Goal: Information Seeking & Learning: Learn about a topic

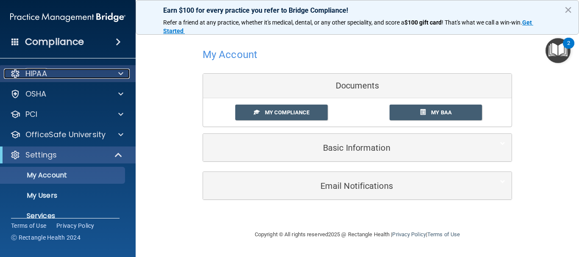
click at [56, 74] on div "HIPAA" at bounding box center [56, 74] width 105 height 10
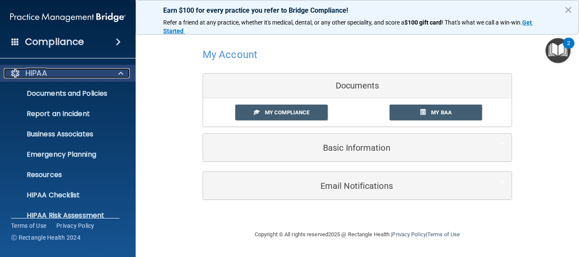
click at [64, 73] on div "HIPAA" at bounding box center [56, 73] width 105 height 10
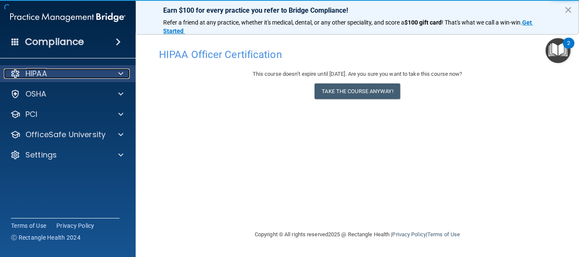
click at [33, 73] on p "HIPAA" at bounding box center [36, 74] width 22 height 10
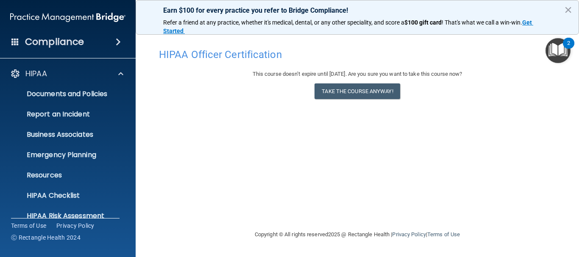
click at [123, 82] on ul "Documents and Policies Report an Incident Business Associates Emergency Plannin…" at bounding box center [68, 153] width 153 height 142
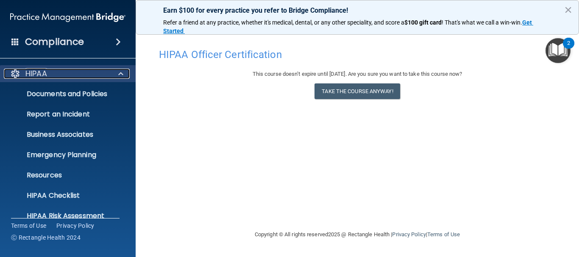
click at [118, 75] on span at bounding box center [120, 74] width 5 height 10
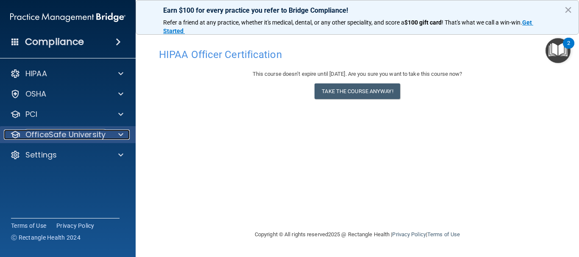
click at [80, 132] on p "OfficeSafe University" at bounding box center [65, 135] width 80 height 10
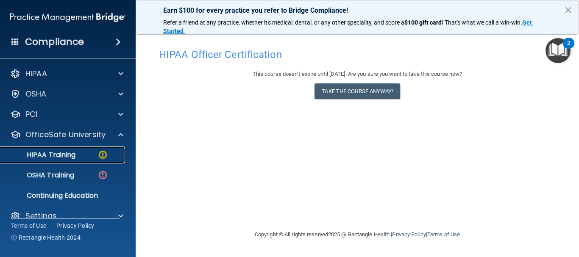
click at [67, 152] on p "HIPAA Training" at bounding box center [41, 155] width 70 height 8
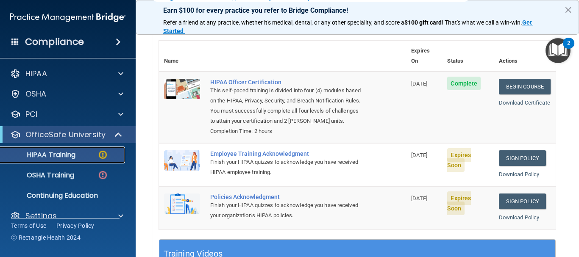
scroll to position [89, 0]
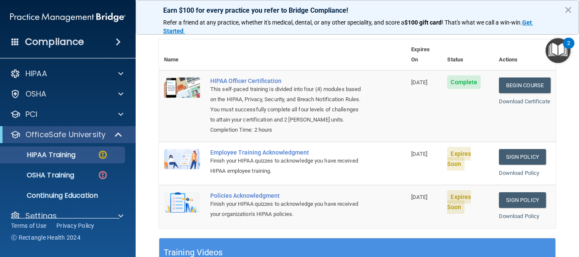
click at [451, 162] on span "Expires Soon" at bounding box center [459, 159] width 24 height 24
click at [419, 157] on span "09/30/2025" at bounding box center [419, 154] width 16 height 6
click at [512, 161] on link "Sign Policy" at bounding box center [522, 157] width 47 height 16
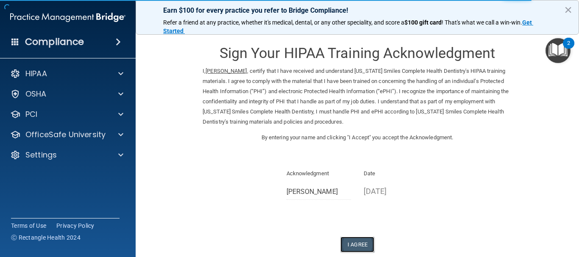
click at [352, 245] on button "I Agree" at bounding box center [357, 245] width 34 height 16
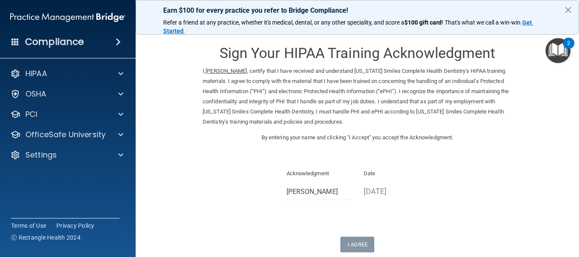
click at [570, 8] on button "×" at bounding box center [568, 10] width 8 height 14
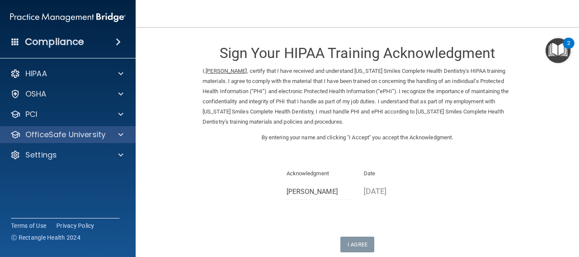
click at [40, 127] on div "OfficeSafe University" at bounding box center [68, 134] width 136 height 17
click at [41, 131] on p "OfficeSafe University" at bounding box center [65, 135] width 80 height 10
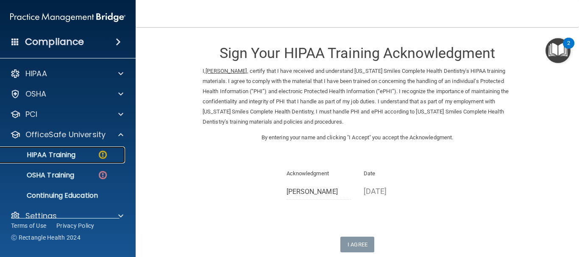
click at [64, 156] on p "HIPAA Training" at bounding box center [41, 155] width 70 height 8
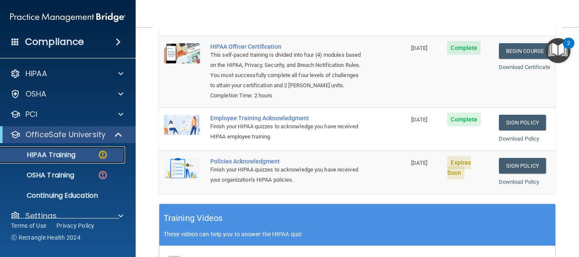
scroll to position [145, 0]
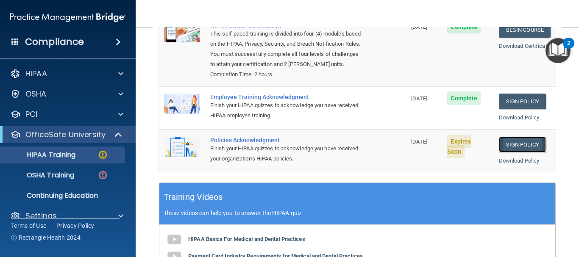
click at [503, 145] on link "Sign Policy" at bounding box center [522, 145] width 47 height 16
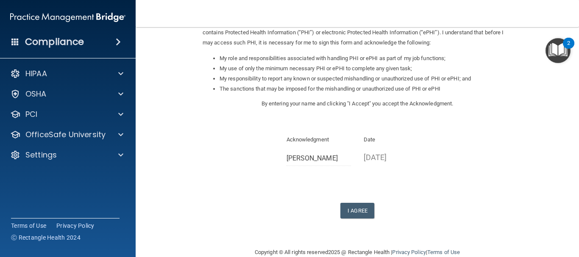
scroll to position [131, 0]
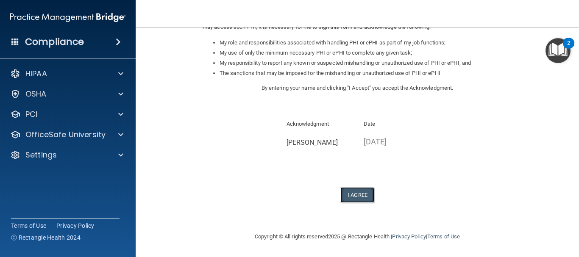
click at [360, 195] on button "I Agree" at bounding box center [357, 195] width 34 height 16
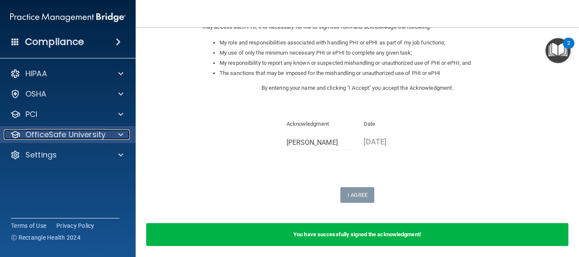
click at [72, 133] on p "OfficeSafe University" at bounding box center [65, 135] width 80 height 10
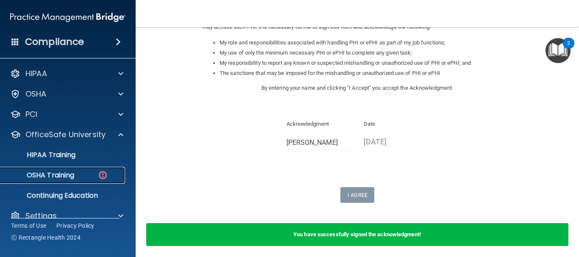
click at [67, 174] on p "OSHA Training" at bounding box center [40, 175] width 69 height 8
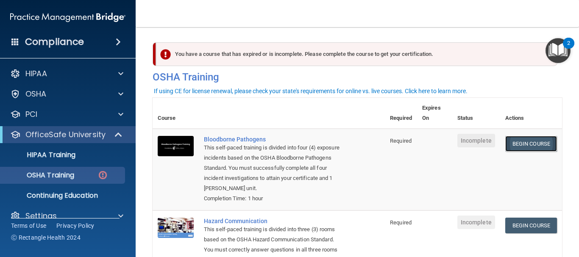
click at [513, 144] on link "Begin Course" at bounding box center [531, 144] width 52 height 16
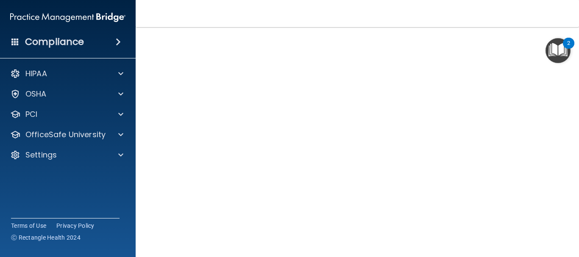
scroll to position [20, 0]
drag, startPoint x: 572, startPoint y: 96, endPoint x: 568, endPoint y: 138, distance: 42.2
click at [568, 138] on main "Bloodborne Pathogens Training This course doesn’t expire until . Are you sure y…" at bounding box center [357, 142] width 443 height 230
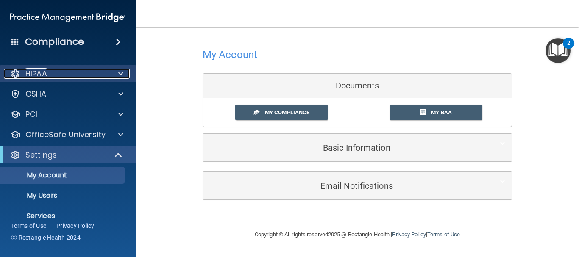
click at [47, 72] on p "HIPAA" at bounding box center [36, 74] width 22 height 10
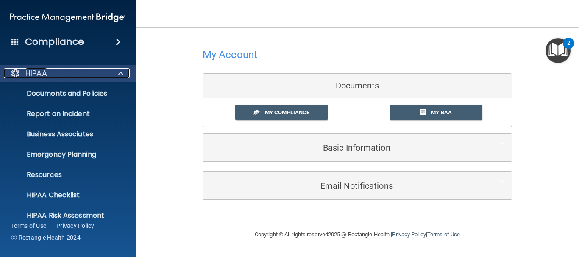
click at [47, 72] on p "HIPAA" at bounding box center [36, 73] width 22 height 10
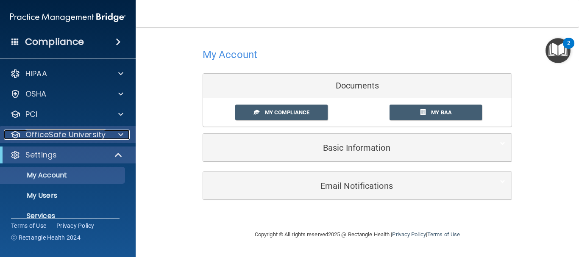
click at [52, 133] on p "OfficeSafe University" at bounding box center [65, 135] width 80 height 10
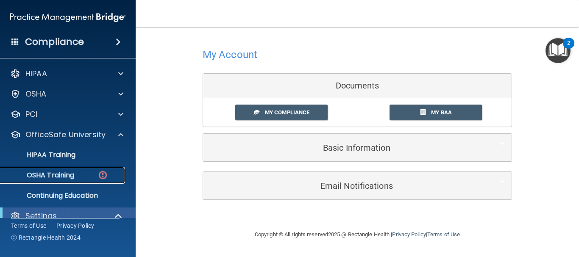
click at [64, 174] on p "OSHA Training" at bounding box center [40, 175] width 69 height 8
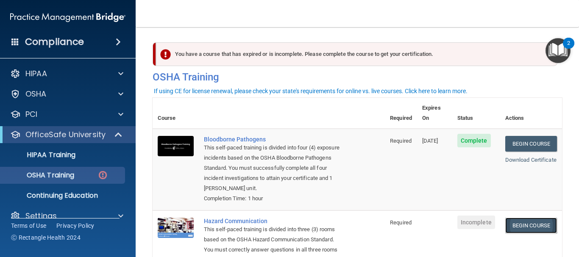
click at [513, 218] on link "Begin Course" at bounding box center [531, 226] width 52 height 16
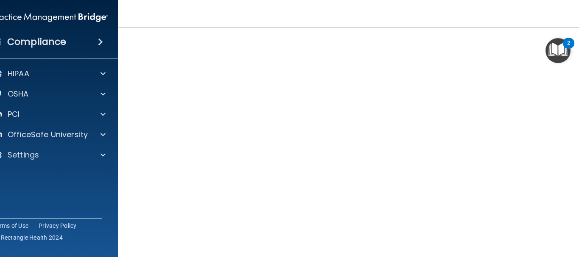
scroll to position [53, 0]
drag, startPoint x: 579, startPoint y: 42, endPoint x: 579, endPoint y: 152, distance: 109.8
click at [579, 152] on main "Hazard Communication Training This course doesn’t expire until . Are you sure y…" at bounding box center [357, 142] width 479 height 230
drag, startPoint x: 579, startPoint y: 162, endPoint x: 573, endPoint y: 50, distance: 112.9
click at [573, 50] on main "Hazard Communication Training This course doesn’t expire until . Are you sure y…" at bounding box center [357, 142] width 479 height 230
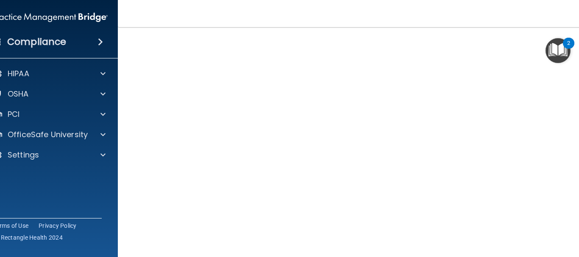
click at [565, 48] on img "Open Resource Center, 2 new notifications" at bounding box center [558, 50] width 25 height 25
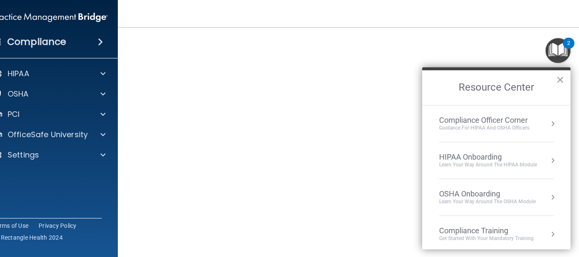
click at [479, 77] on h2 "Resource Center" at bounding box center [496, 87] width 148 height 35
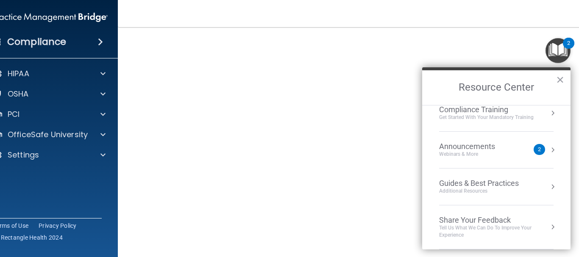
scroll to position [0, 0]
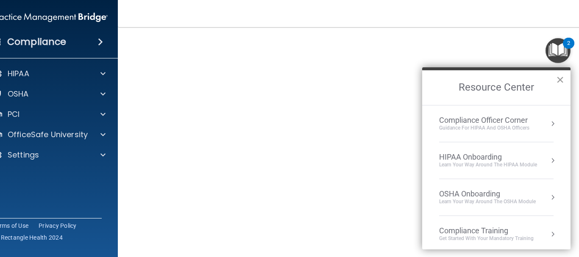
click at [560, 80] on button "×" at bounding box center [560, 80] width 8 height 14
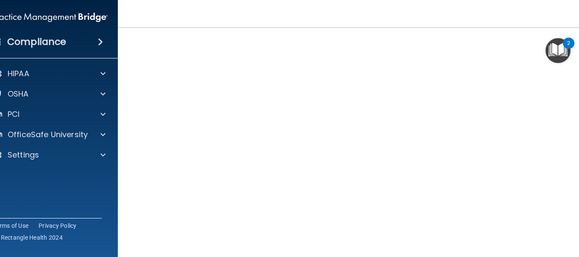
click at [579, 252] on main "Hazard Communication Training This course doesn’t expire until . Are you sure y…" at bounding box center [357, 142] width 479 height 230
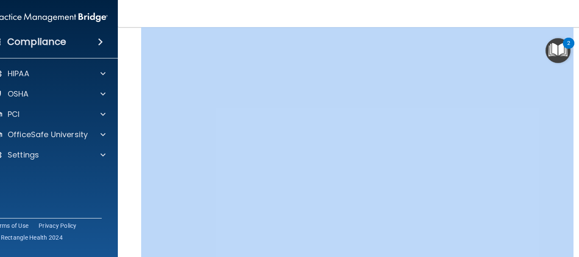
click at [579, 251] on main "Hazard Communication Training This course doesn’t expire until . Are you sure y…" at bounding box center [357, 142] width 479 height 230
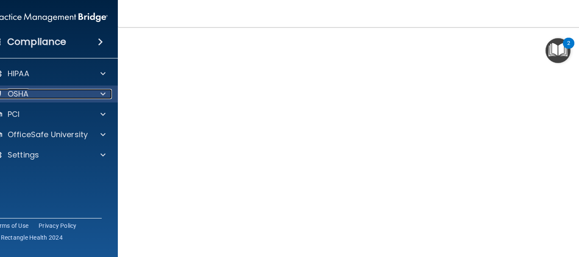
click at [40, 96] on div "OSHA" at bounding box center [38, 94] width 105 height 10
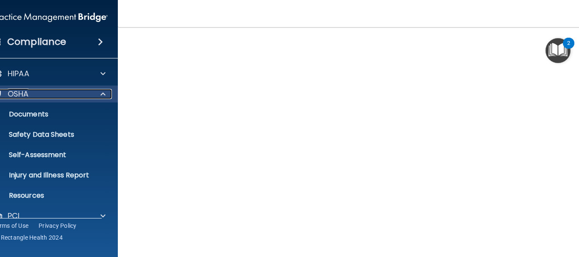
click at [37, 90] on div "OSHA" at bounding box center [38, 94] width 105 height 10
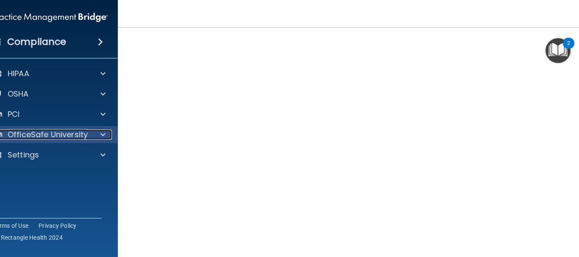
click at [55, 132] on p "OfficeSafe University" at bounding box center [48, 135] width 80 height 10
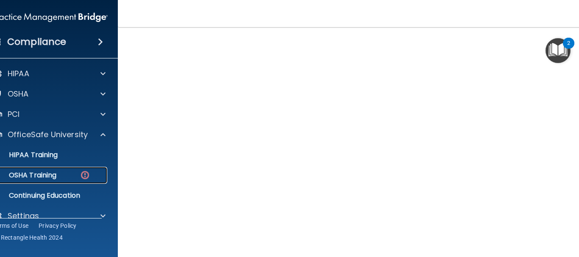
click at [81, 173] on img at bounding box center [85, 175] width 11 height 11
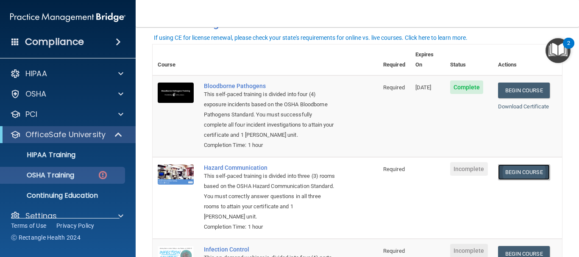
click at [507, 175] on link "Begin Course" at bounding box center [524, 172] width 52 height 16
